Goal: Check status: Check status

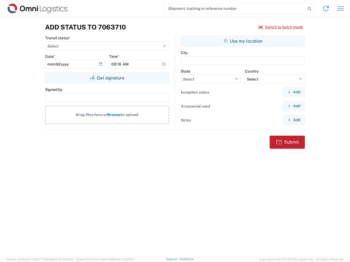
click at [235, 8] on input "search" at bounding box center [234, 8] width 141 height 10
click at [309, 9] on icon at bounding box center [309, 9] width 8 height 8
click at [326, 8] on icon at bounding box center [325, 8] width 9 height 9
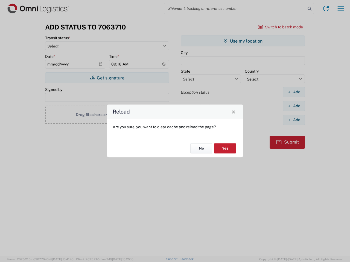
click at [340, 8] on div "Reload Are you sure, you want to clear cache and reload the page? No Yes" at bounding box center [175, 131] width 350 height 262
click at [280, 27] on div "Reload Are you sure, you want to clear cache and reload the page? No Yes" at bounding box center [175, 131] width 350 height 262
click at [107, 78] on div "Reload Are you sure, you want to clear cache and reload the page? No Yes" at bounding box center [175, 131] width 350 height 262
click at [243, 41] on div "Reload Are you sure, you want to clear cache and reload the page? No Yes" at bounding box center [175, 131] width 350 height 262
click at [293, 92] on div "Reload Are you sure, you want to clear cache and reload the page? No Yes" at bounding box center [175, 131] width 350 height 262
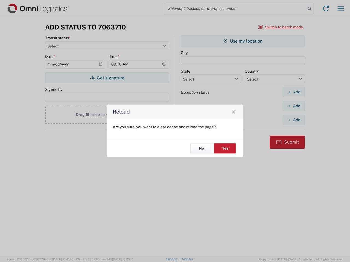
click at [293, 106] on div "Reload Are you sure, you want to clear cache and reload the page? No Yes" at bounding box center [175, 131] width 350 height 262
click at [293, 120] on div "Reload Are you sure, you want to clear cache and reload the page? No Yes" at bounding box center [175, 131] width 350 height 262
